Goal: Transaction & Acquisition: Purchase product/service

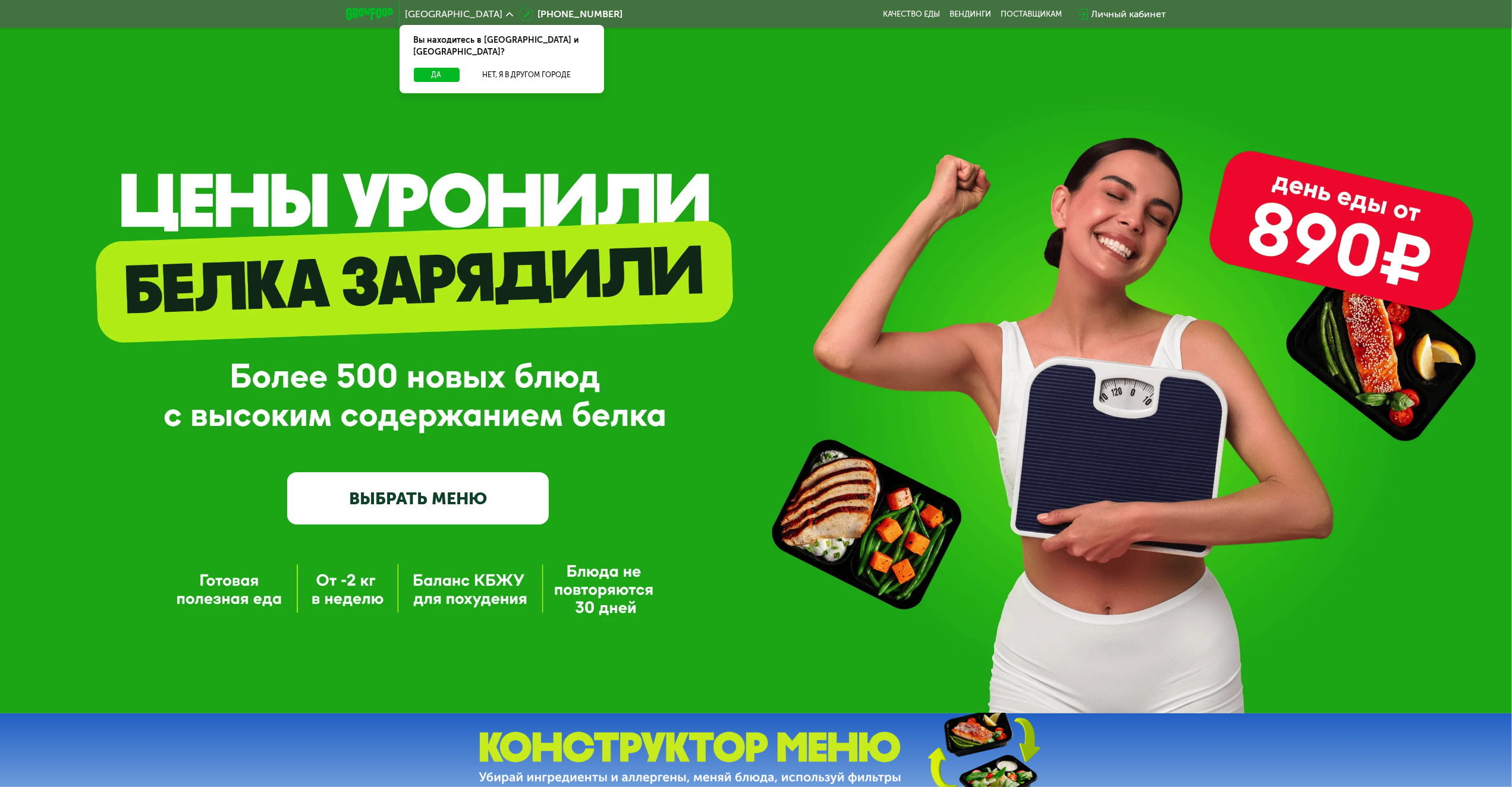
click at [442, 528] on div "GrowFood — доставка правильного питания ВЫБРАТЬ МЕНЮ" at bounding box center [756, 356] width 1512 height 713
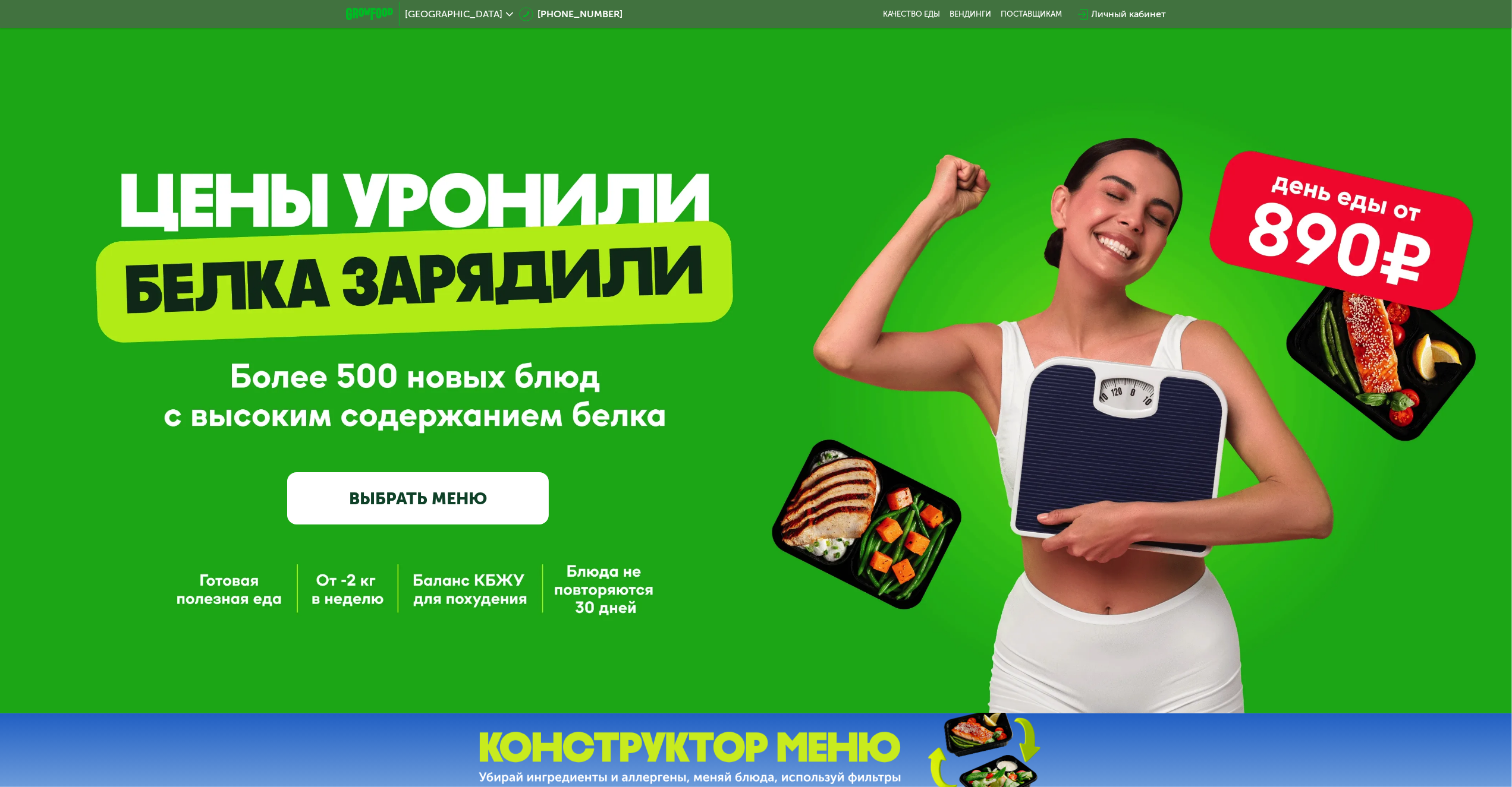
click at [504, 502] on link "ВЫБРАТЬ МЕНЮ" at bounding box center [417, 498] width 262 height 52
drag, startPoint x: 412, startPoint y: 463, endPoint x: 414, endPoint y: 481, distance: 18.1
click at [413, 467] on div "GrowFood — доставка правильного питания ВЫБРАТЬ МЕНЮ" at bounding box center [417, 383] width 262 height 284
click at [414, 481] on link "ВЫБРАТЬ МЕНЮ" at bounding box center [417, 498] width 262 height 52
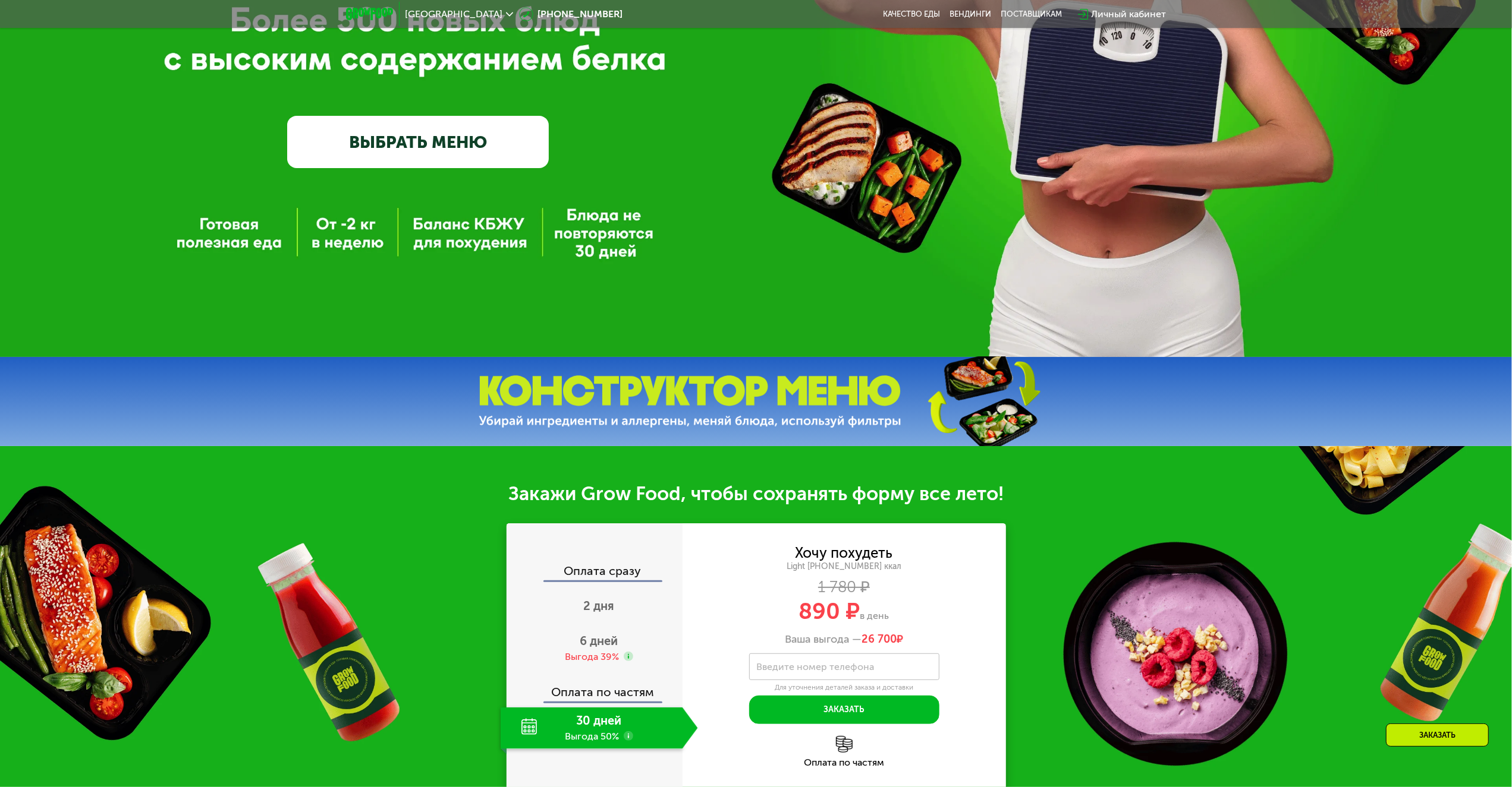
scroll to position [653, 0]
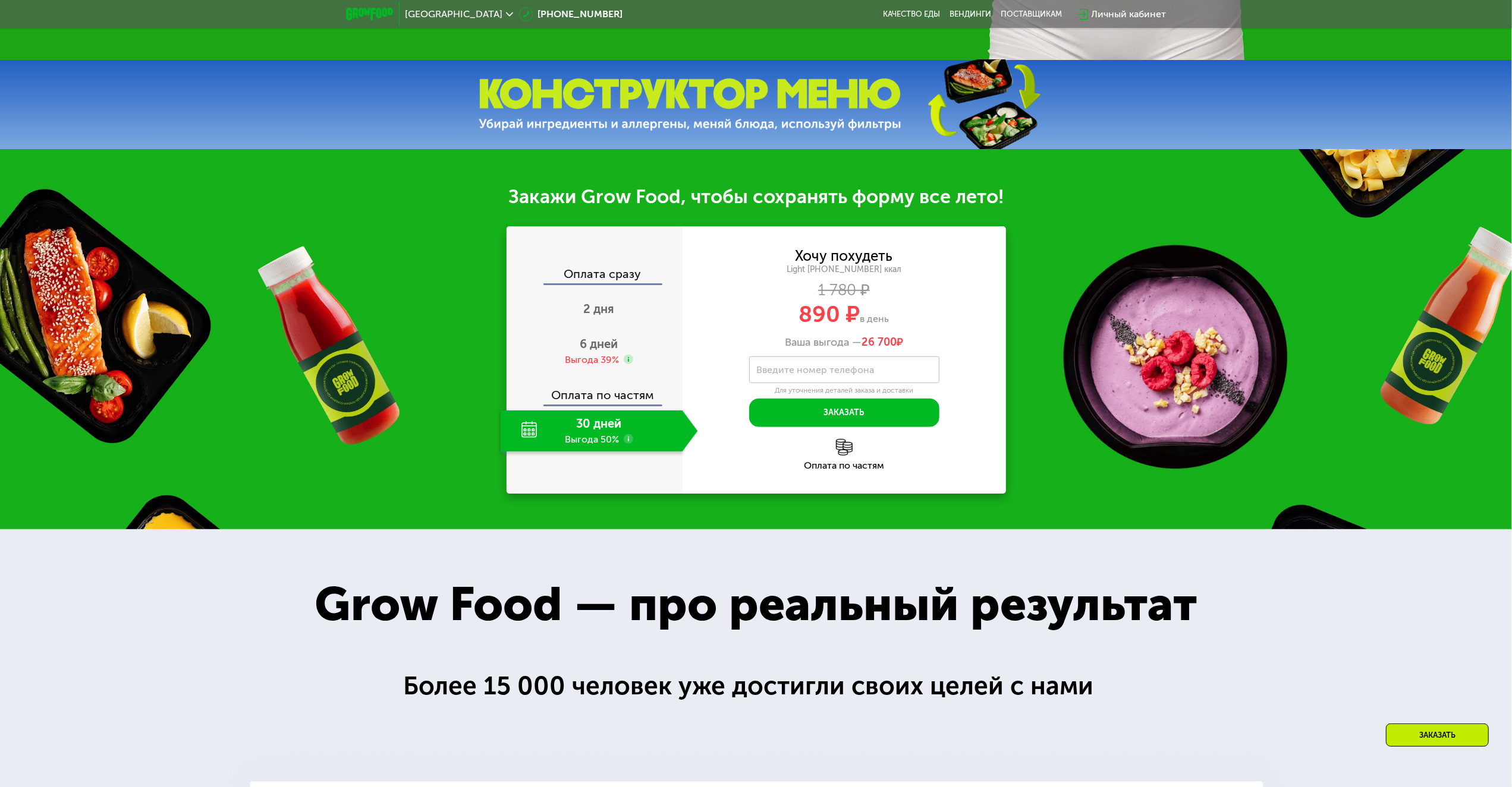
click at [606, 384] on div "Оплата по частям" at bounding box center [595, 390] width 175 height 27
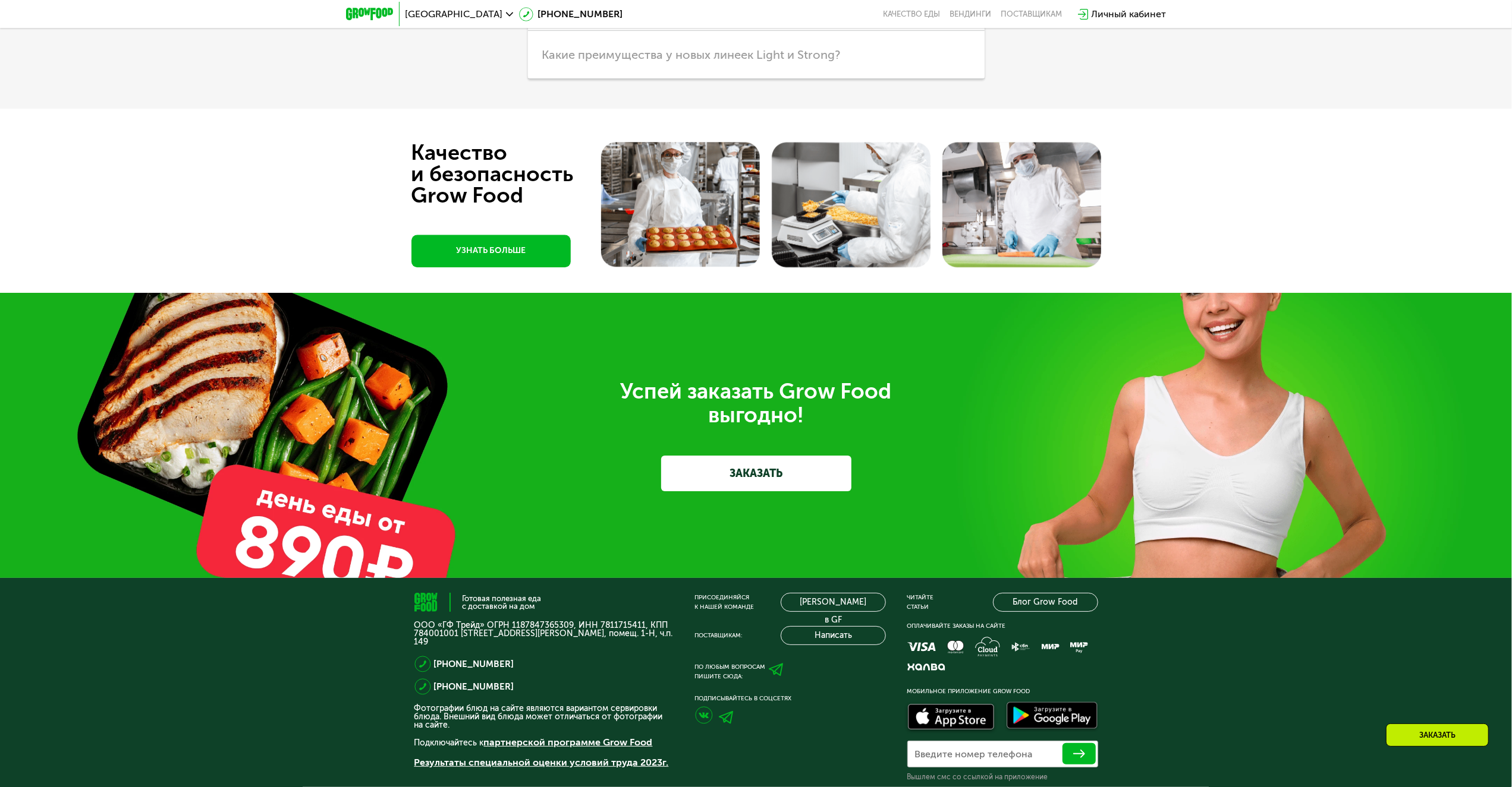
scroll to position [3181, 0]
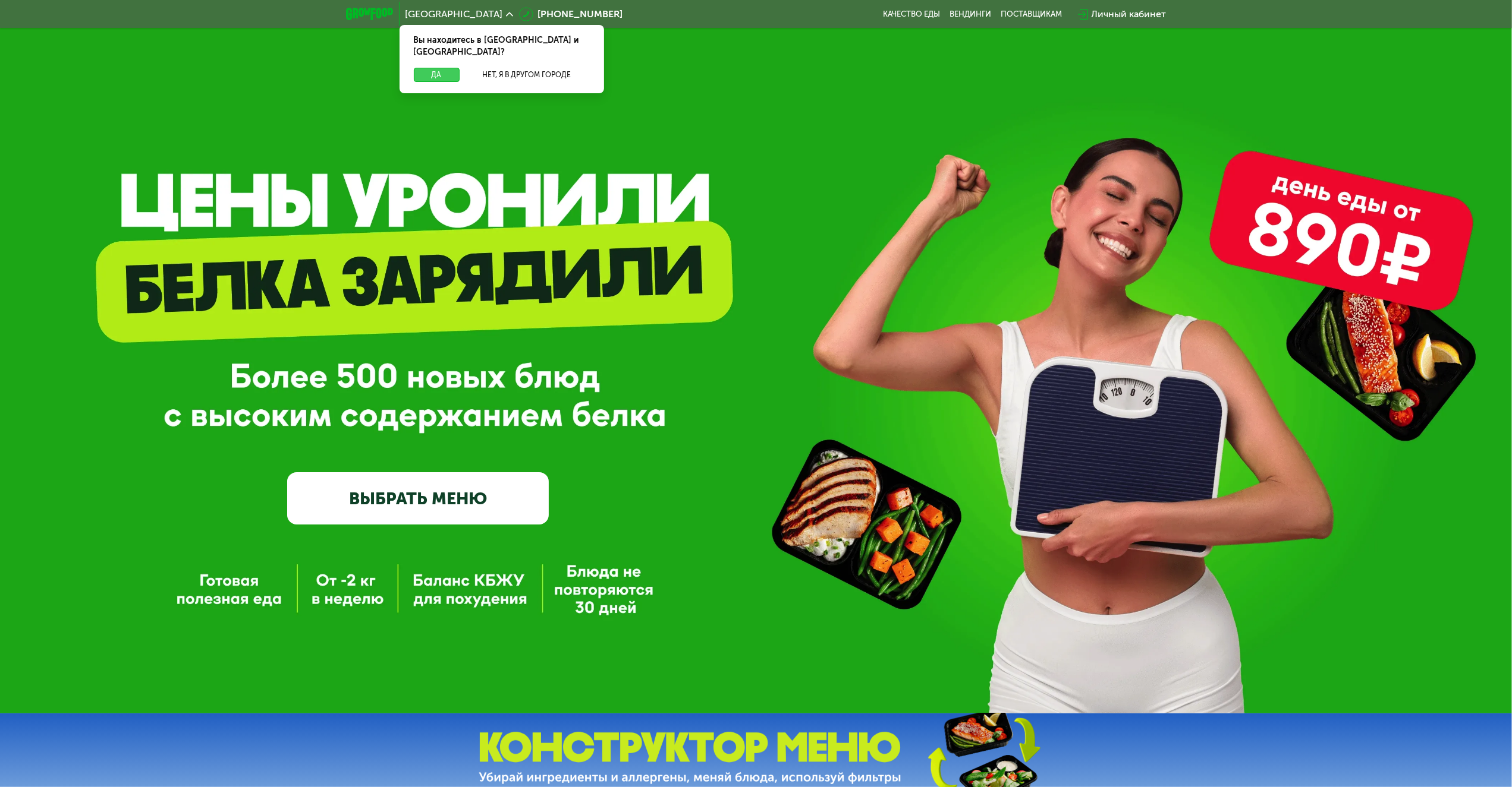
click at [438, 68] on button "Да" at bounding box center [436, 74] width 45 height 14
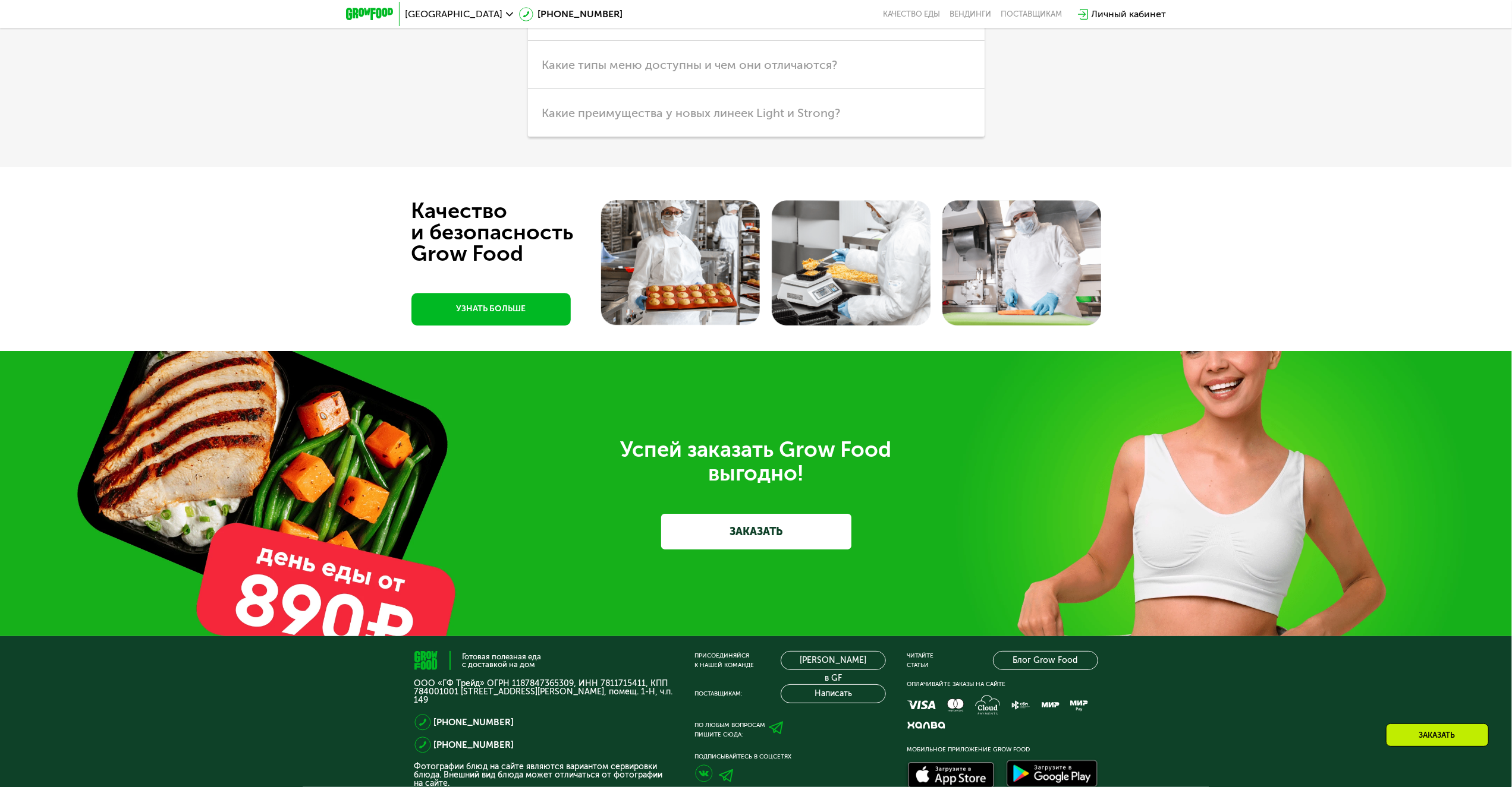
scroll to position [3867, 0]
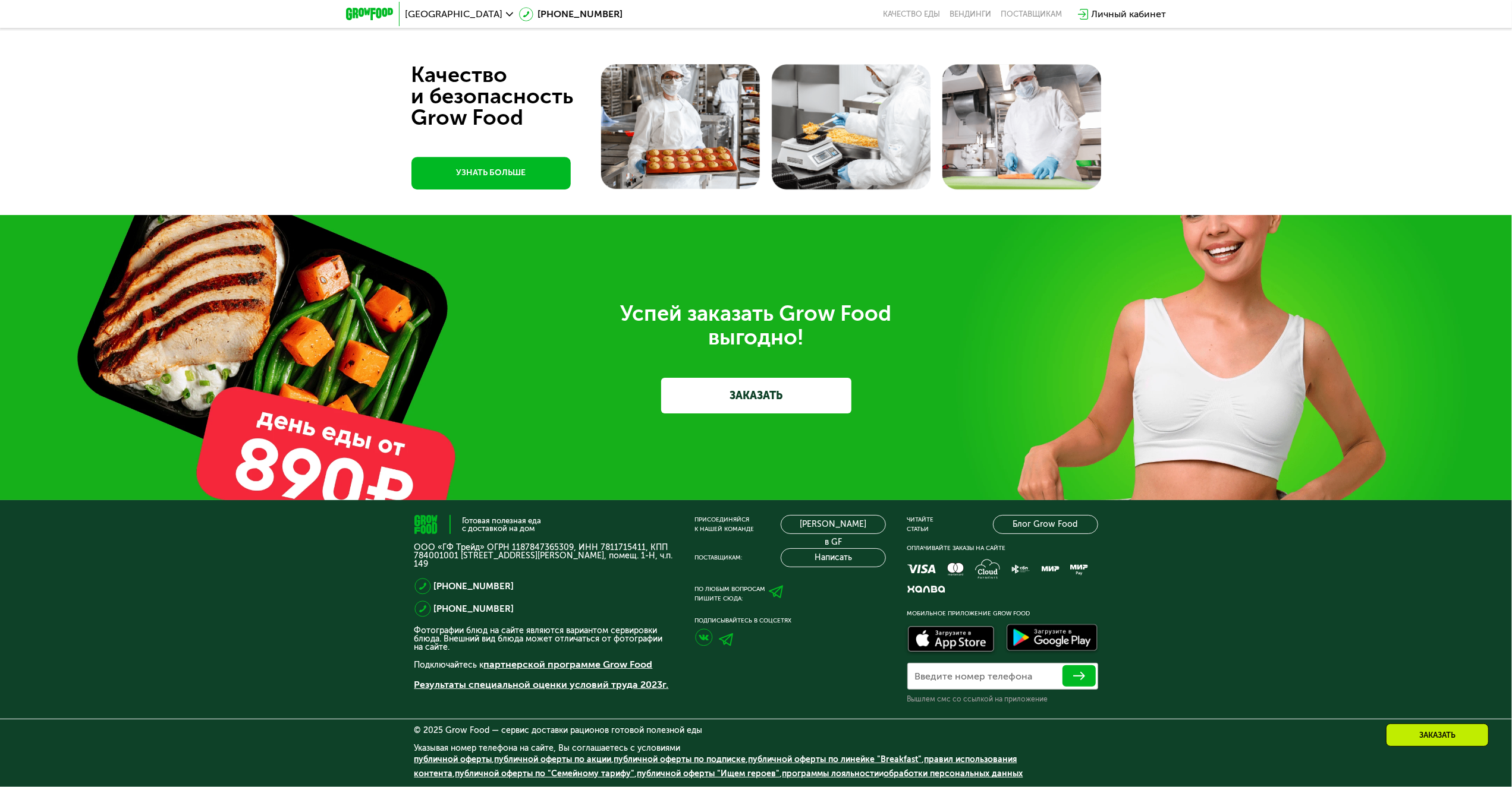
click at [533, 400] on div "Успей заказать Grow Food выгодно! ЗАКАЗАТЬ" at bounding box center [756, 357] width 666 height 112
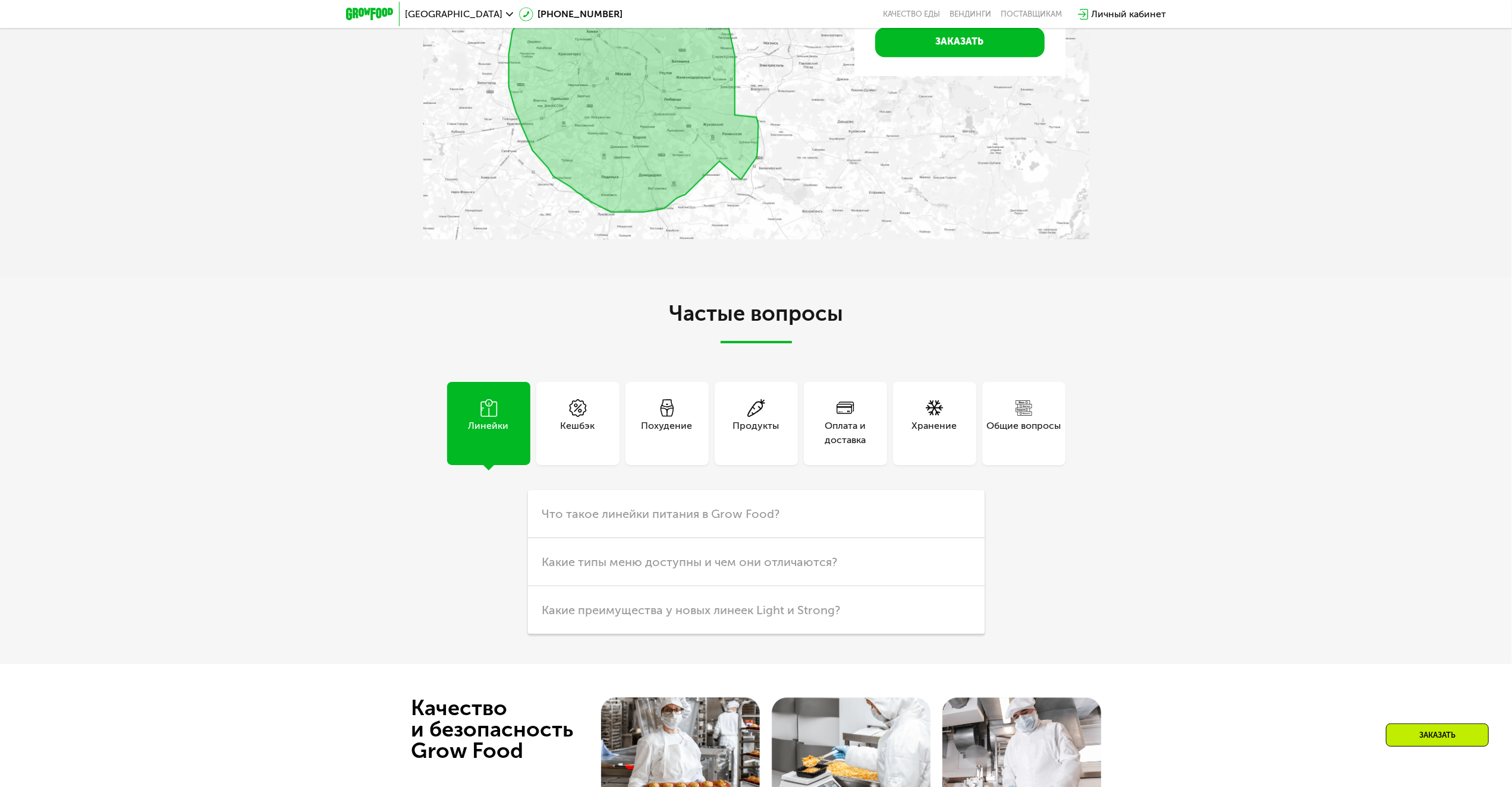
drag, startPoint x: 1203, startPoint y: 181, endPoint x: 1161, endPoint y: -3, distance: 188.7
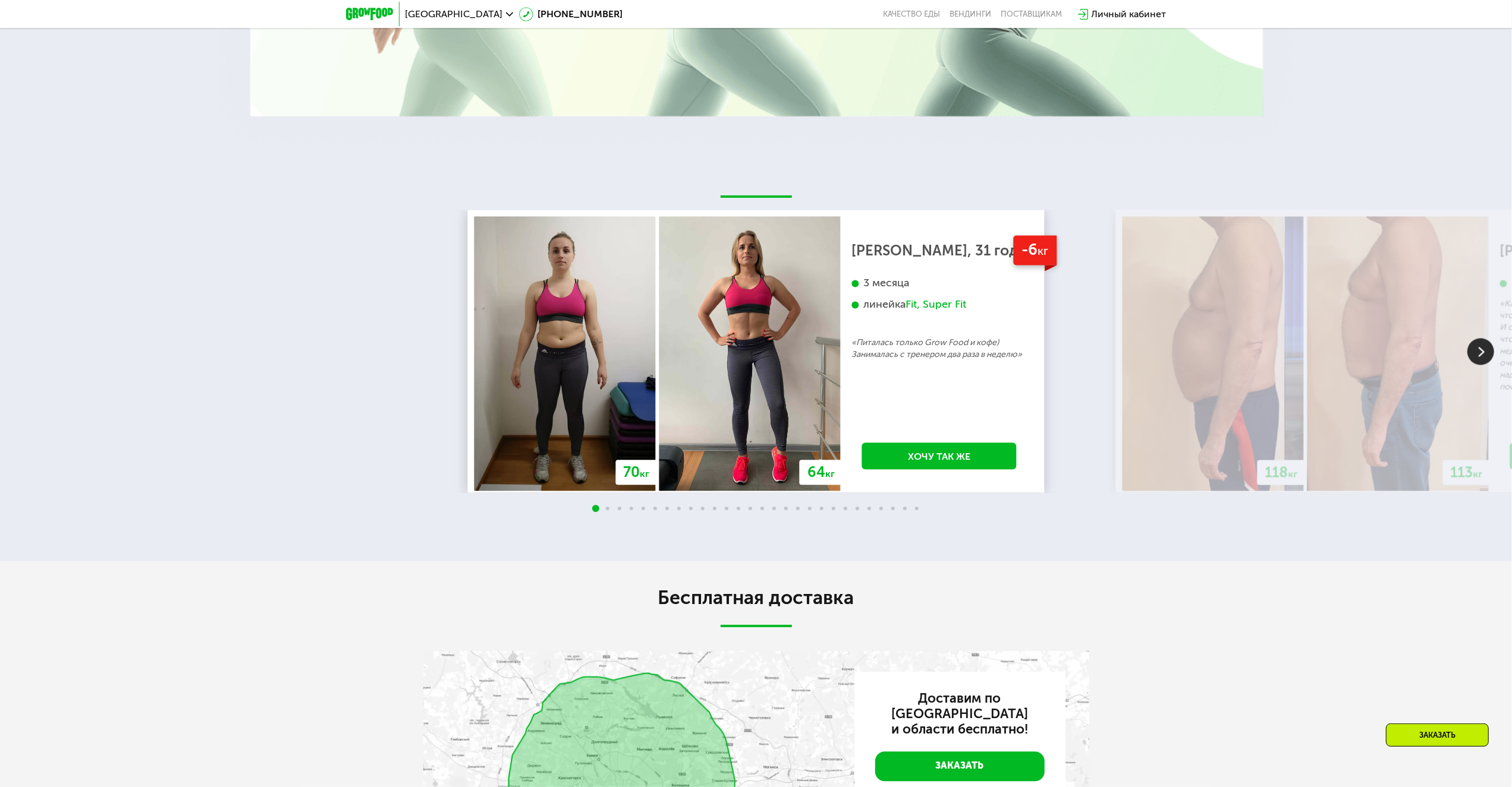
scroll to position [2329, 0]
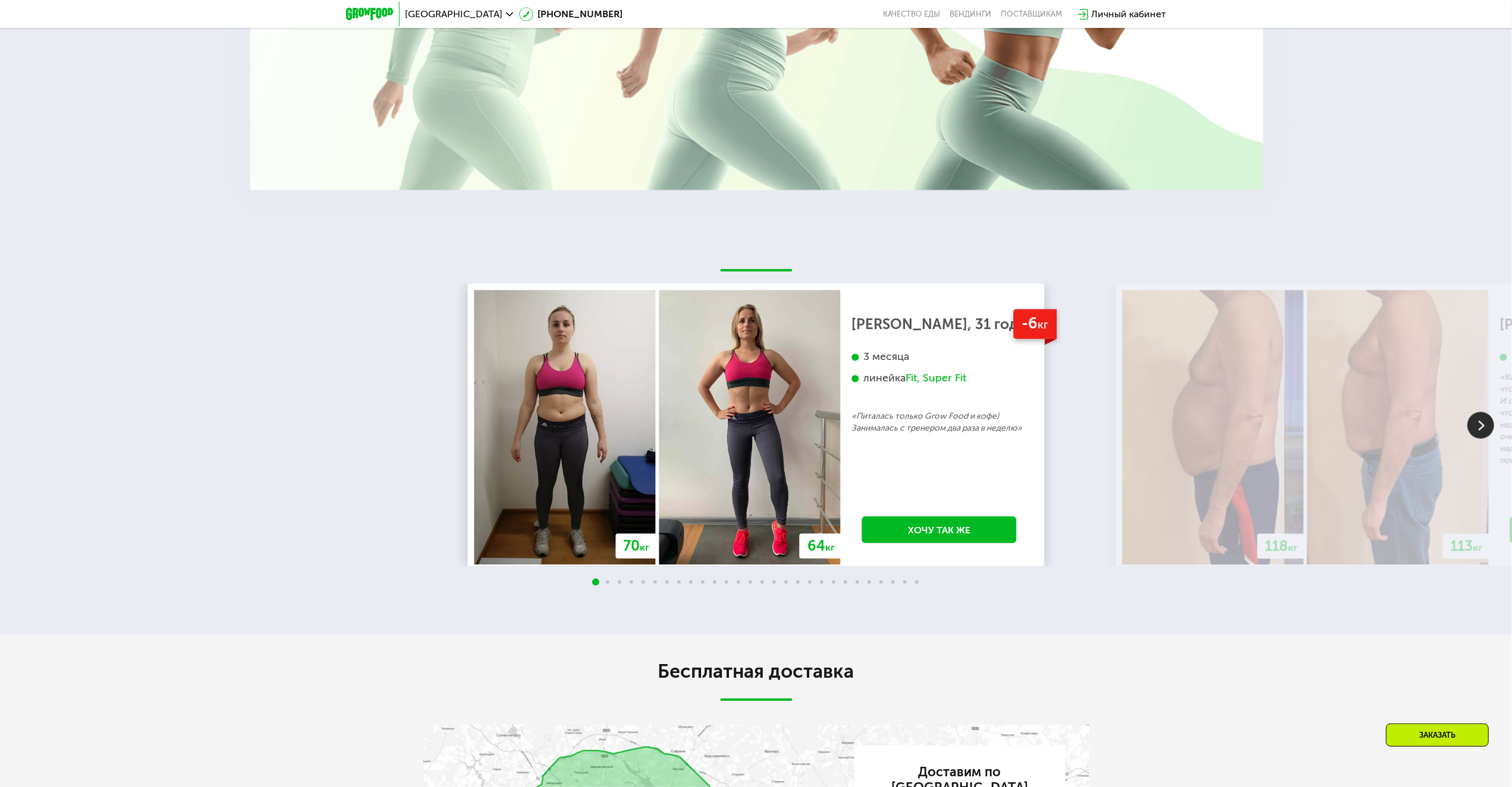
click at [1474, 439] on img at bounding box center [1481, 425] width 27 height 27
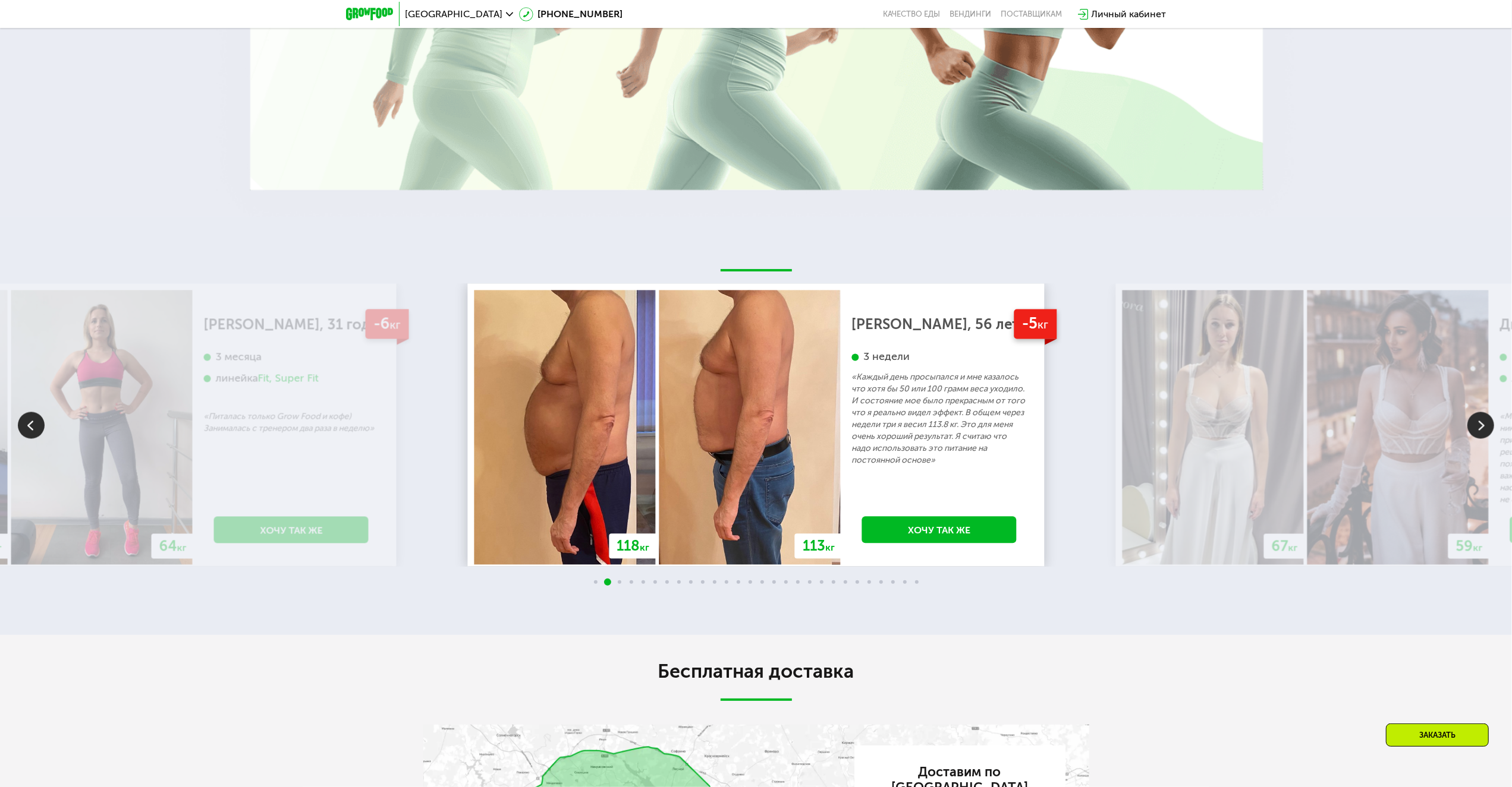
click at [1477, 439] on img at bounding box center [1481, 425] width 27 height 27
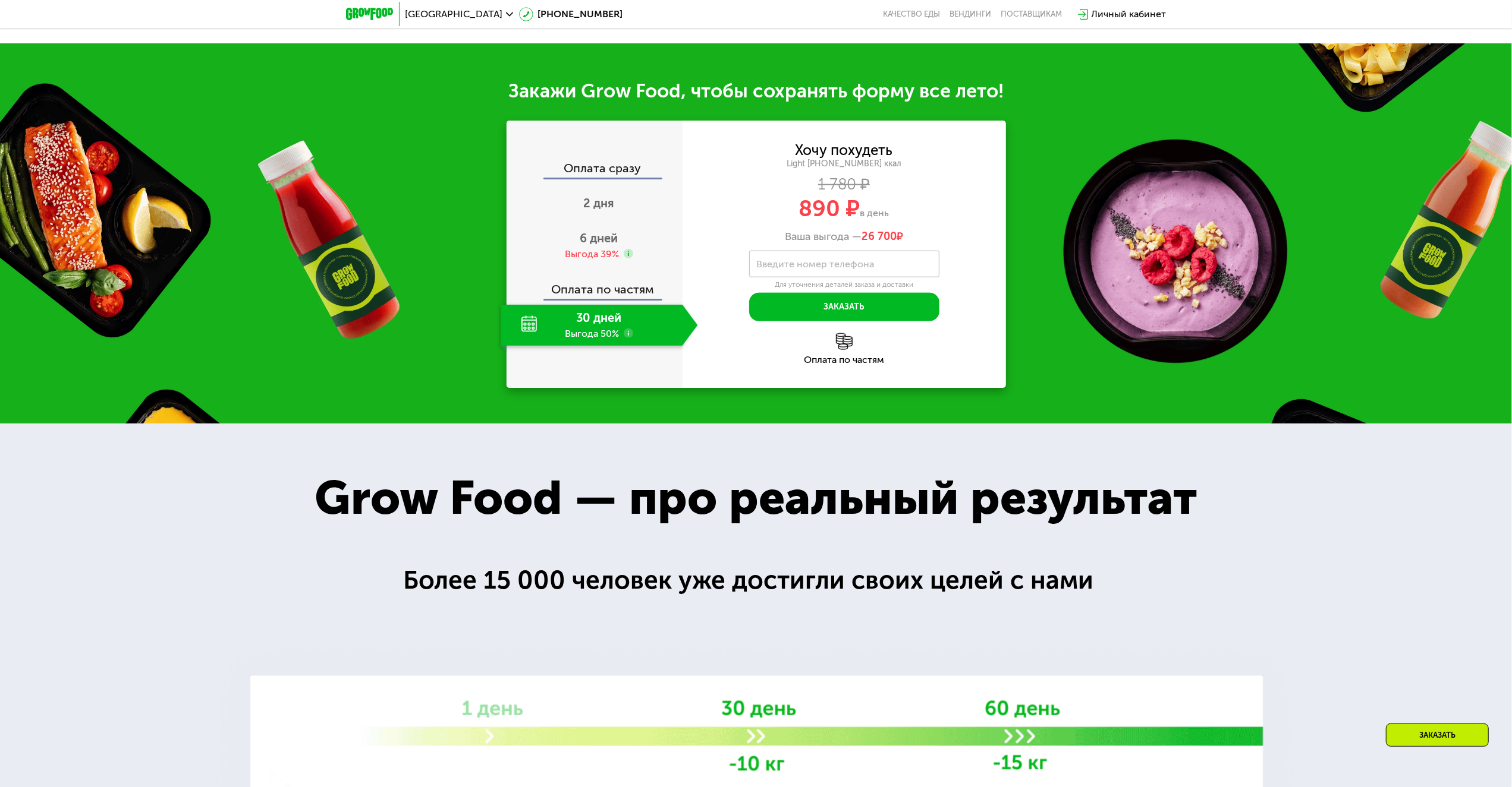
scroll to position [1260, 0]
